Goal: Check status: Check status

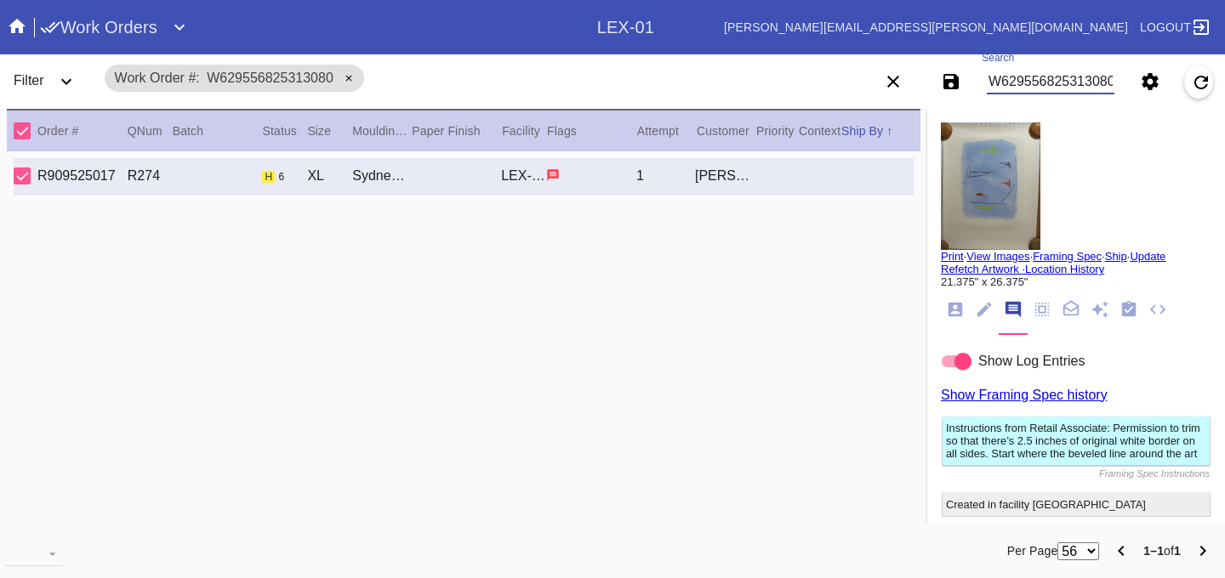
click at [1045, 81] on input "W629556825313080" at bounding box center [1051, 82] width 128 height 26
type input "W998334050454820"
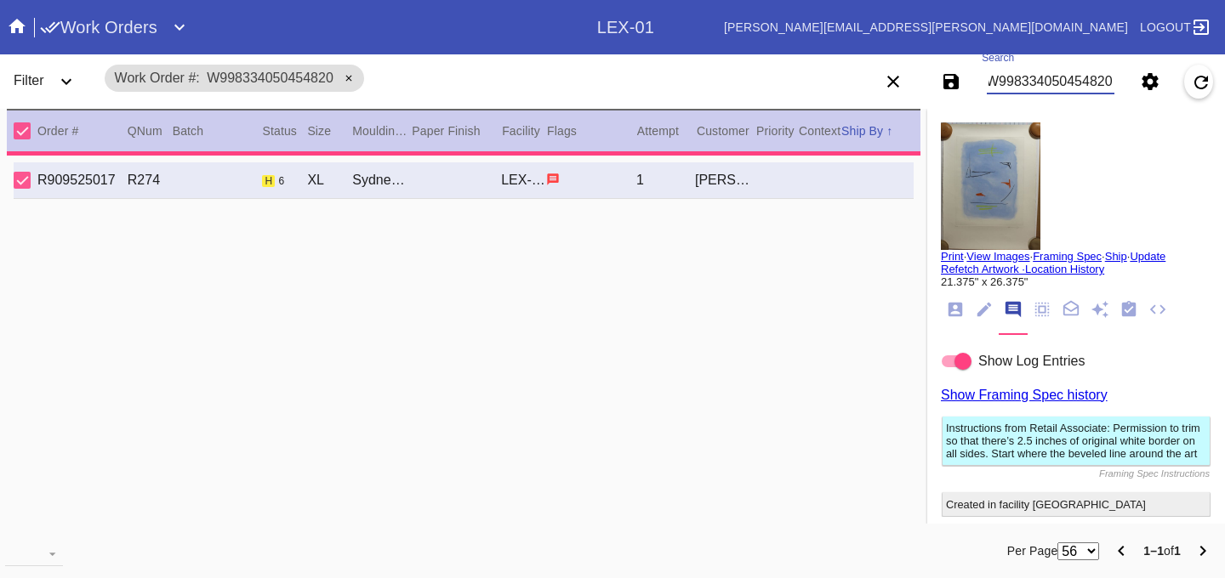
type input "3.0"
type input "20.125"
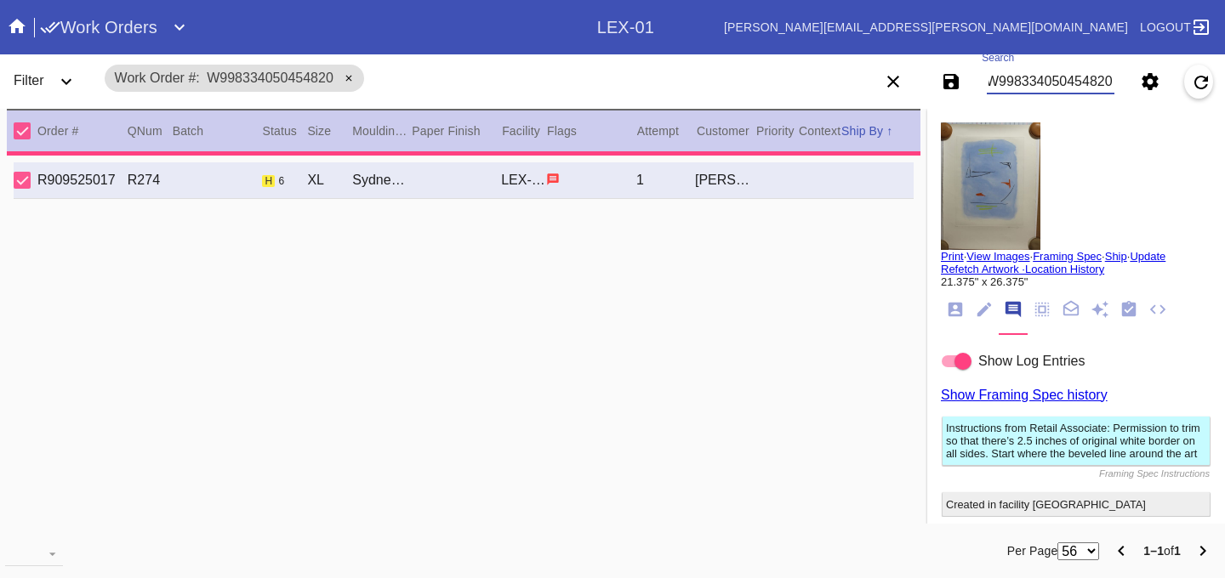
type input "29.75"
type textarea "Does not lay flat. specks. scratches. [GEOGRAPHIC_DATA]. dust."
type input "[DATE]"
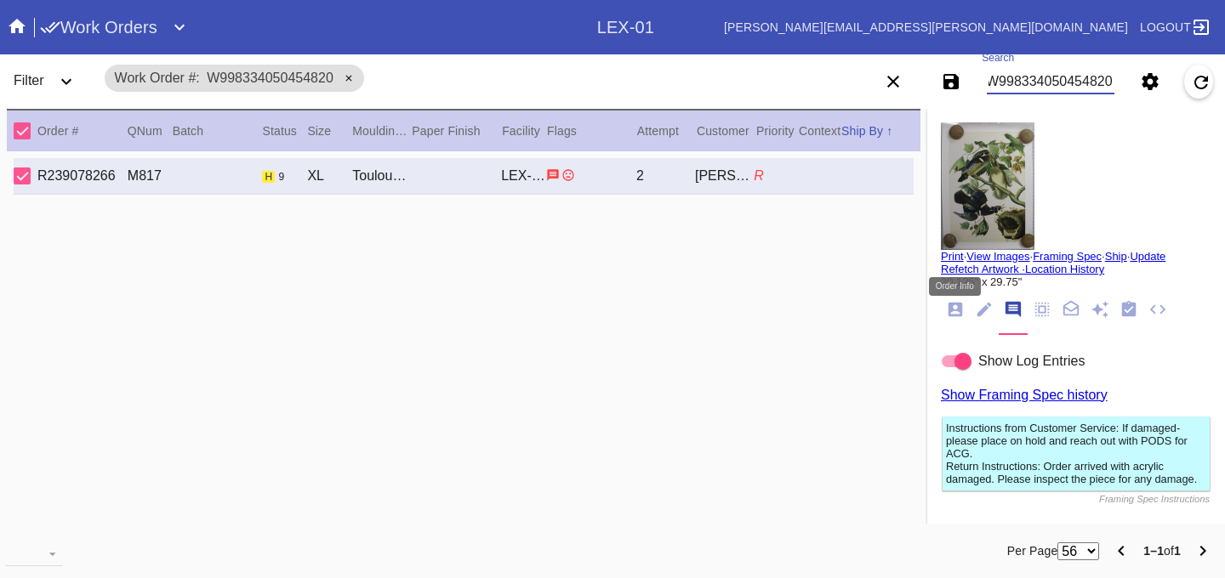
type input "W998334050454820"
click at [956, 316] on icon "Order Info" at bounding box center [955, 309] width 19 height 19
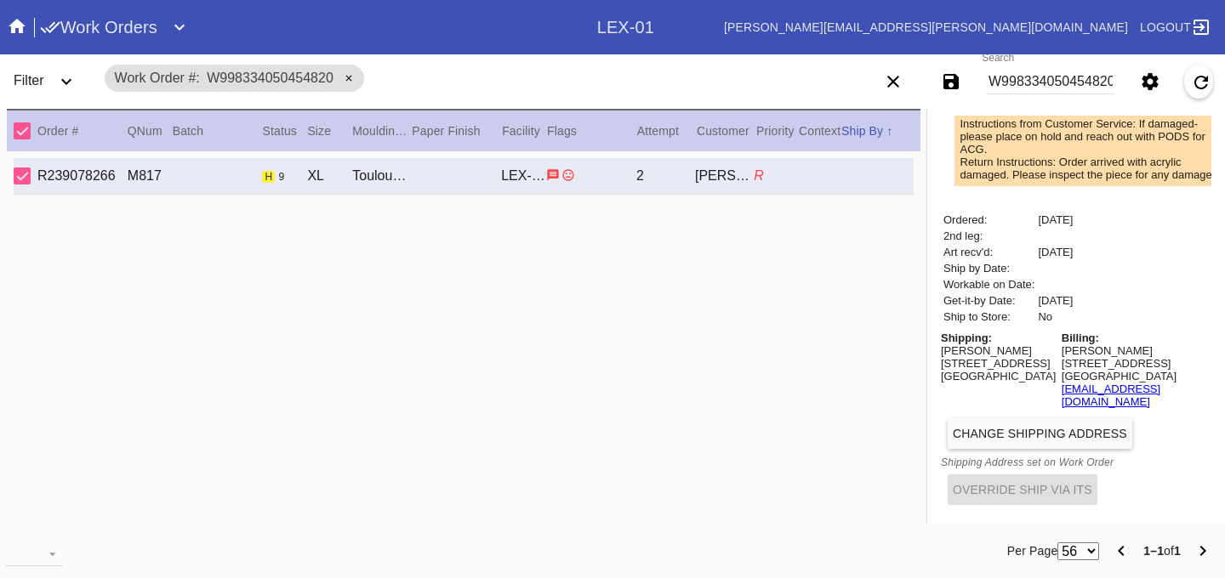
scroll to position [14, 0]
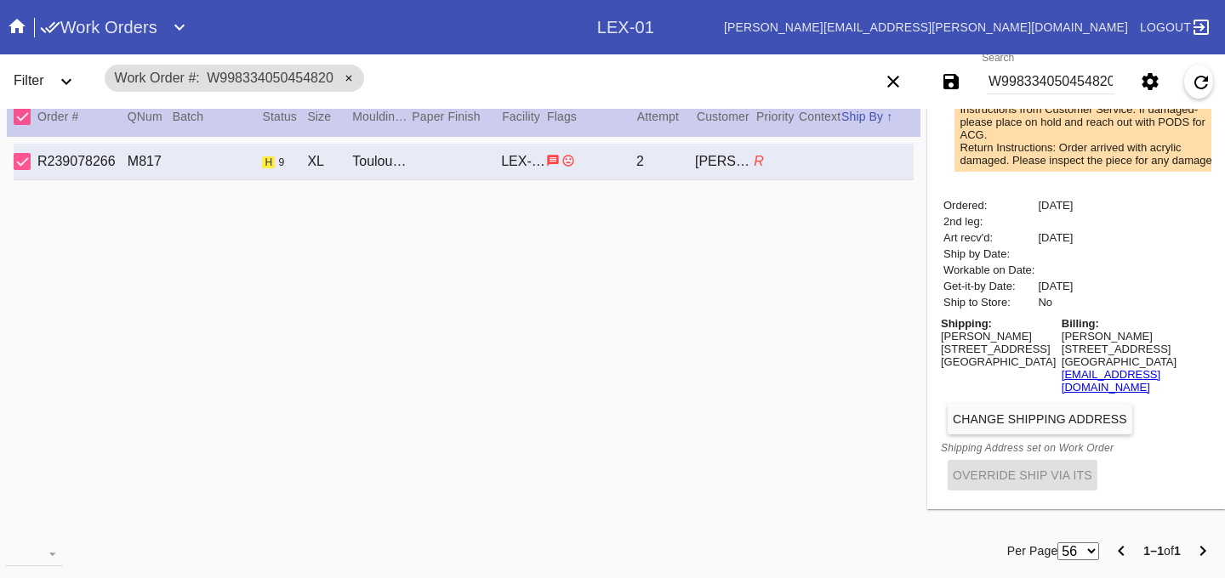
click at [963, 341] on div "[PERSON_NAME]" at bounding box center [998, 336] width 115 height 13
copy div "[PERSON_NAME]"
copy link "[EMAIL_ADDRESS][DOMAIN_NAME]"
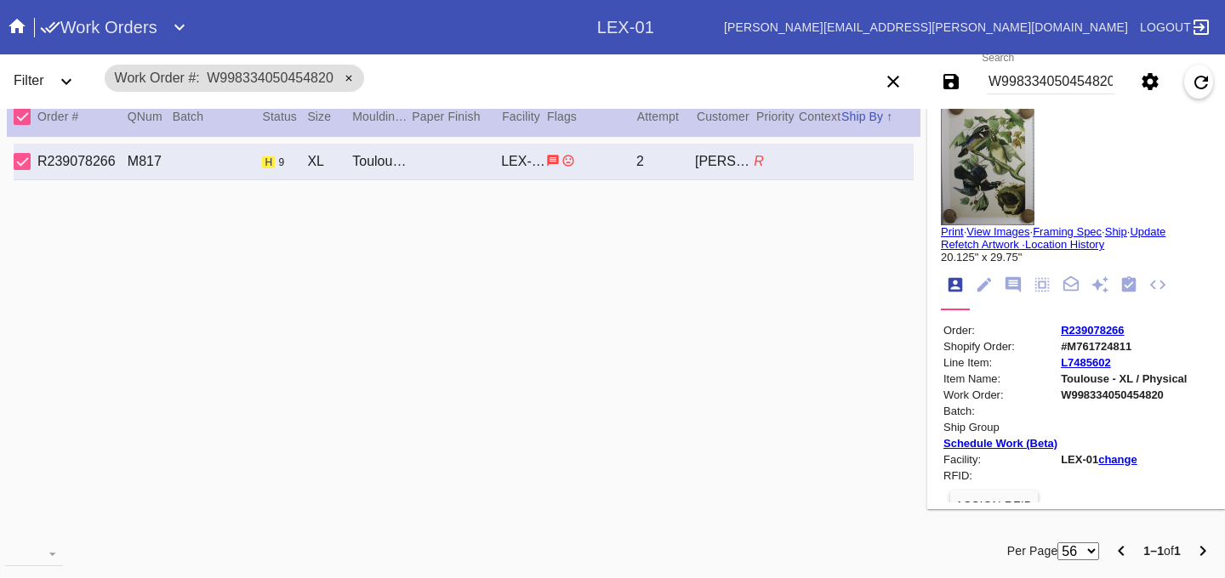
scroll to position [0, 0]
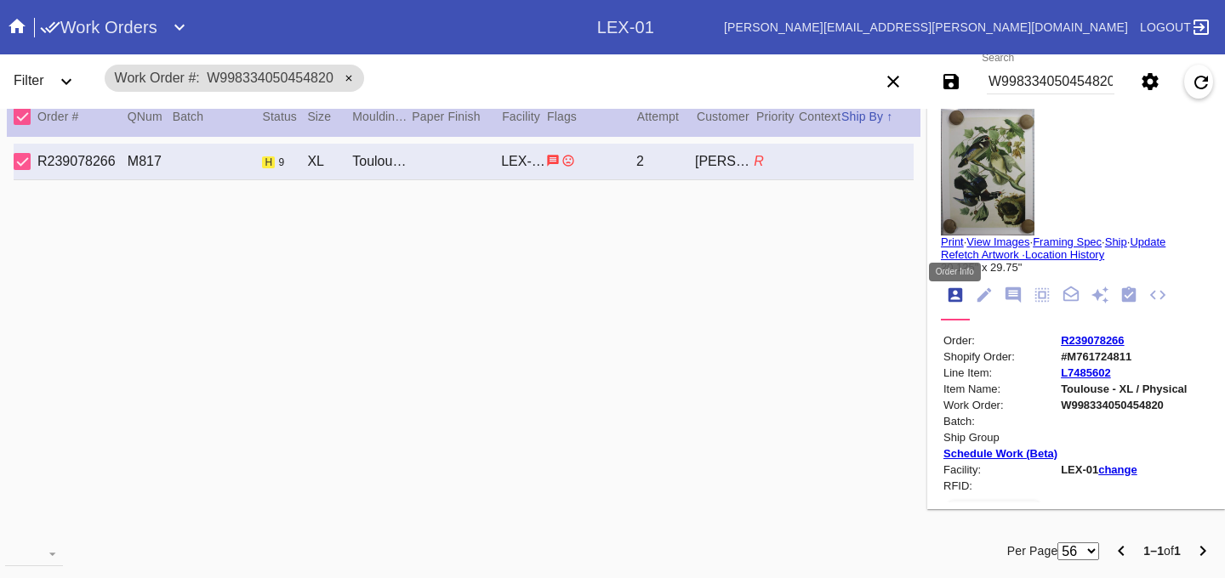
click at [954, 299] on icon "Order Info" at bounding box center [955, 295] width 14 height 14
click at [1076, 345] on link "R239078266" at bounding box center [1092, 340] width 63 height 13
click at [1089, 343] on link "R239078266" at bounding box center [1092, 340] width 63 height 13
click at [1088, 347] on link "R239078266" at bounding box center [1092, 340] width 63 height 13
